Goal: Information Seeking & Learning: Find specific fact

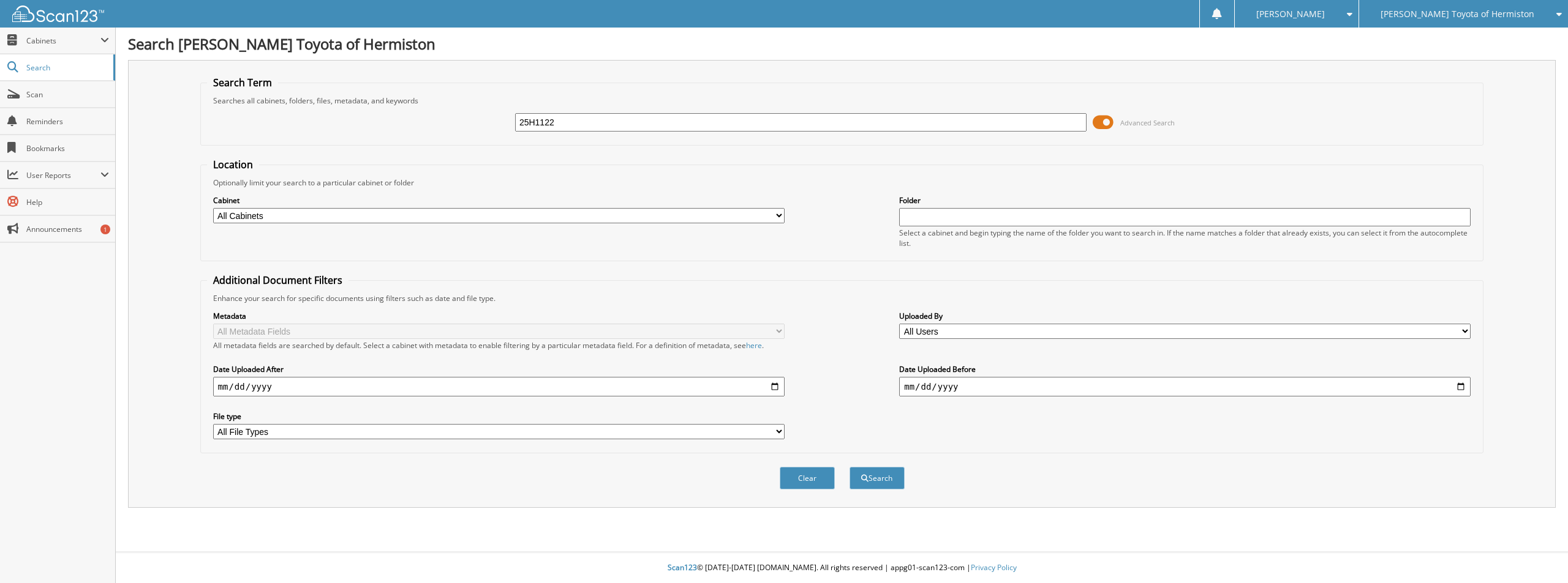
type input "25H1122"
click at [850, 467] on button "Search" at bounding box center [877, 478] width 55 height 23
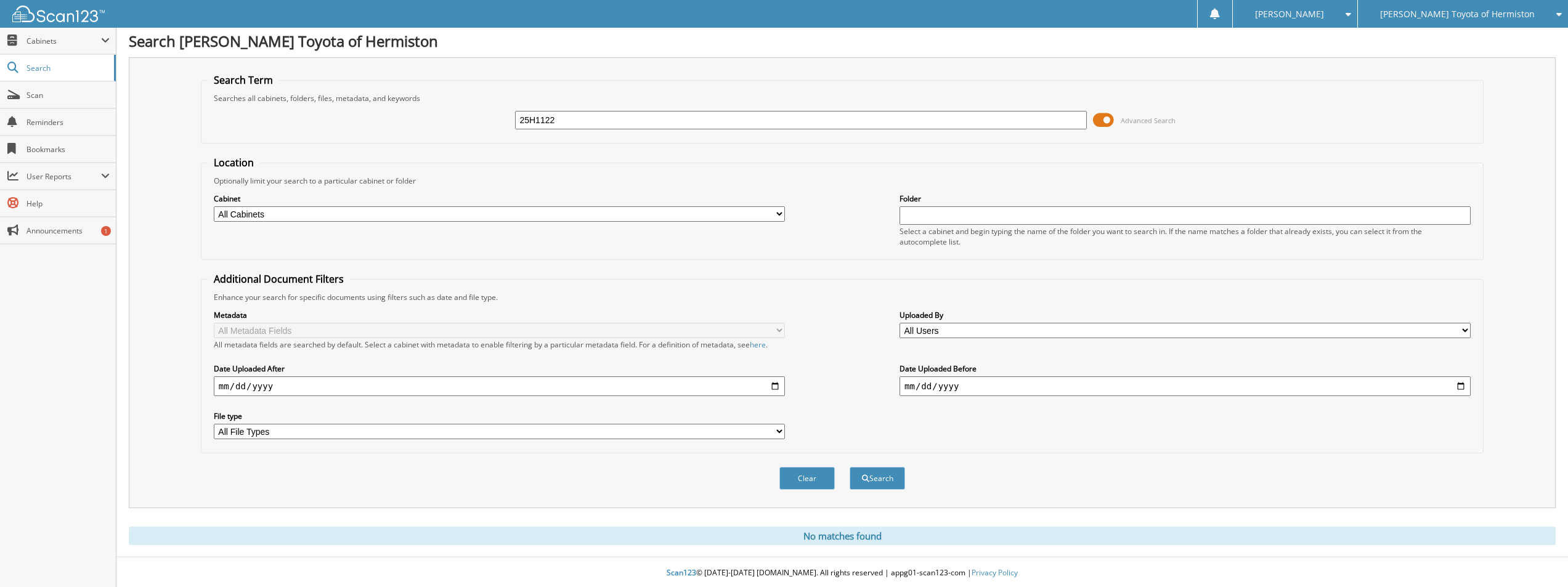
scroll to position [5, 0]
drag, startPoint x: 496, startPoint y: 108, endPoint x: 318, endPoint y: 108, distance: 178.0
click at [319, 108] on div "25H1122 Advanced Search" at bounding box center [842, 119] width 1269 height 33
type input "25H1122"
click at [850, 466] on button "Search" at bounding box center [878, 477] width 55 height 23
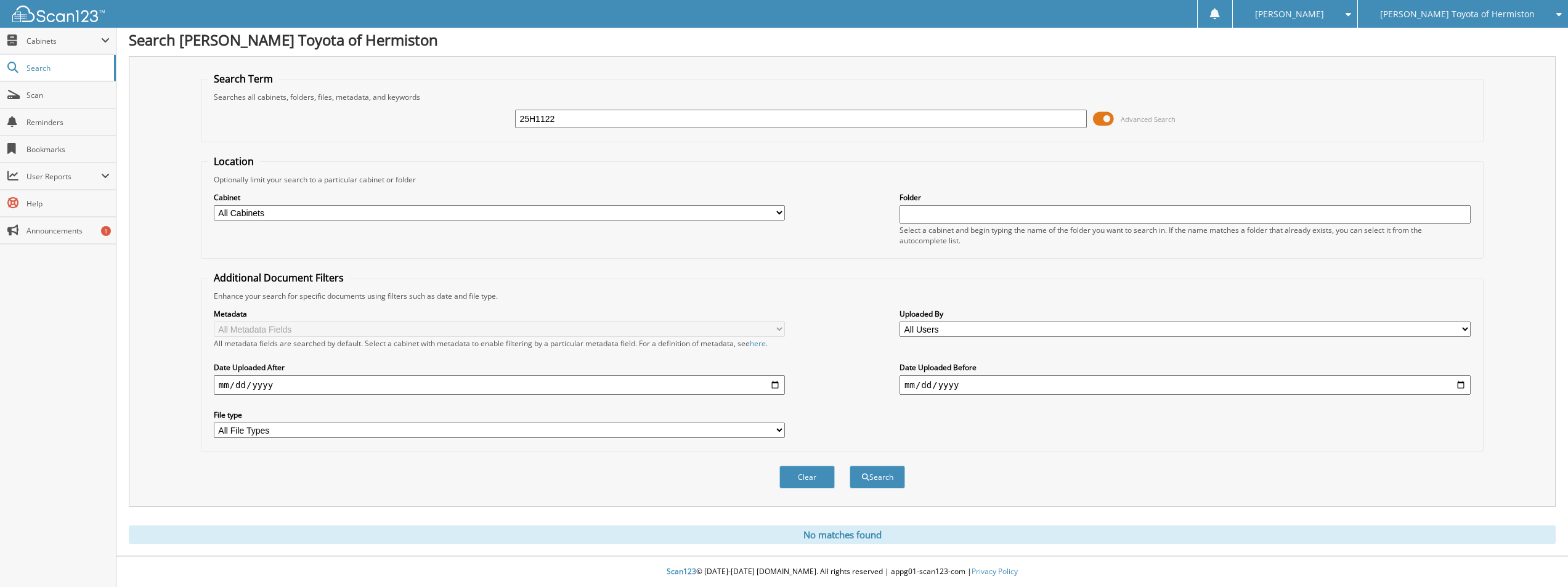
scroll to position [5, 0]
drag, startPoint x: 586, startPoint y: 118, endPoint x: 379, endPoint y: 122, distance: 207.0
click at [379, 122] on div "25H1122 Advanced Search" at bounding box center [842, 119] width 1269 height 33
